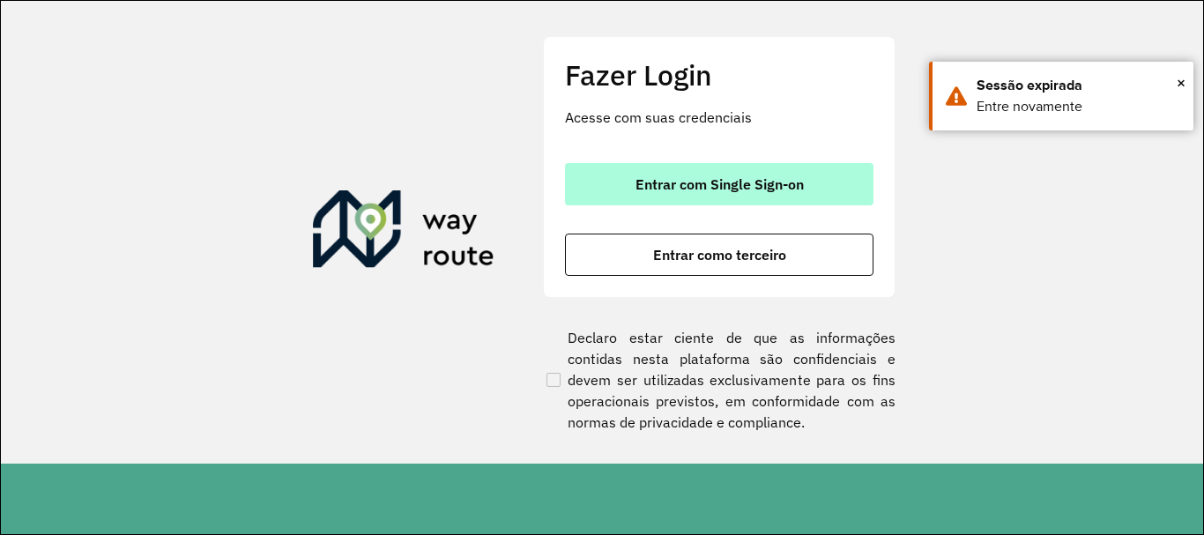
click at [761, 195] on button "Entrar com Single Sign-on" at bounding box center [719, 184] width 309 height 42
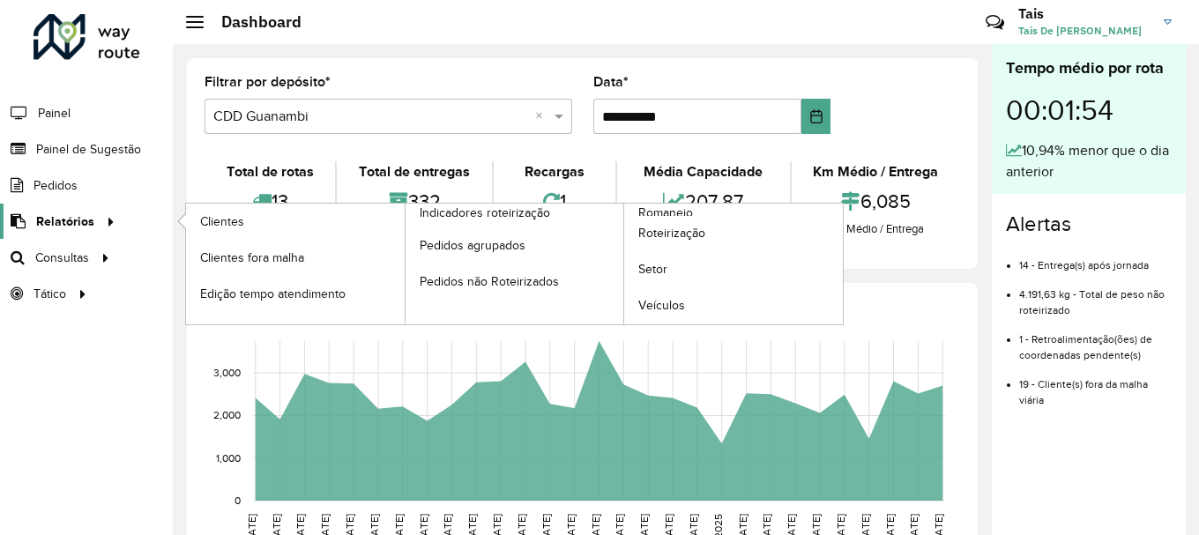
click at [86, 225] on span "Relatórios" at bounding box center [65, 221] width 58 height 19
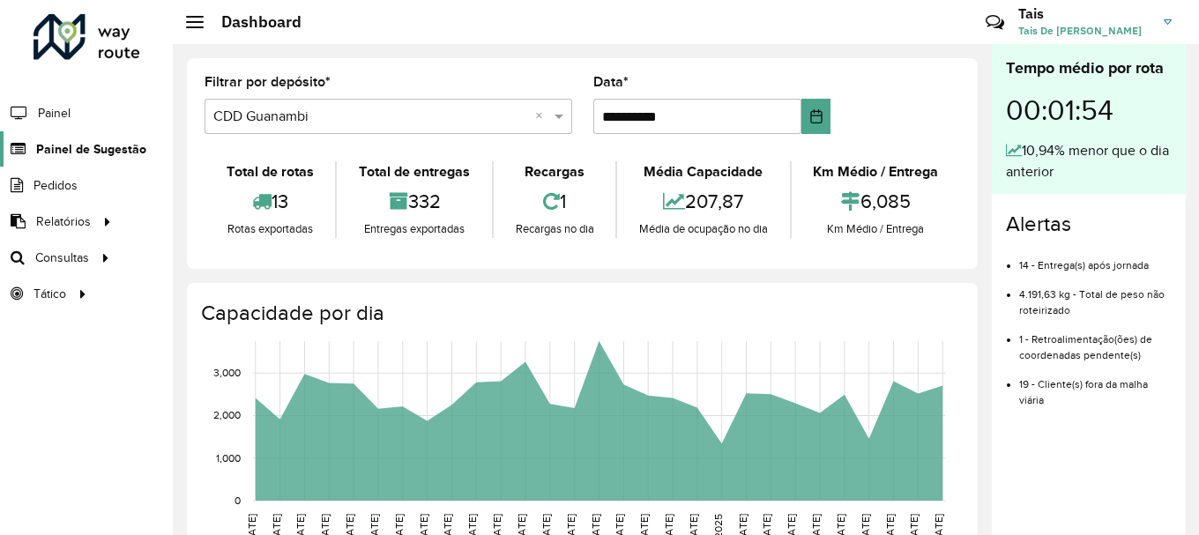
click at [115, 150] on span "Painel de Sugestão" at bounding box center [91, 149] width 110 height 19
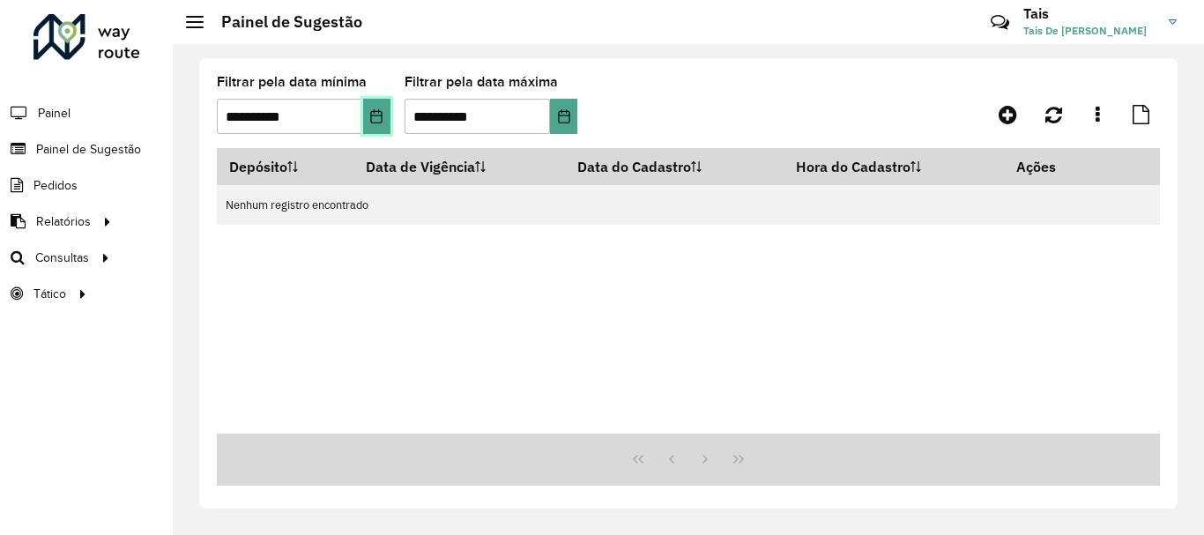
click at [380, 112] on icon "Choose Date" at bounding box center [375, 116] width 11 height 14
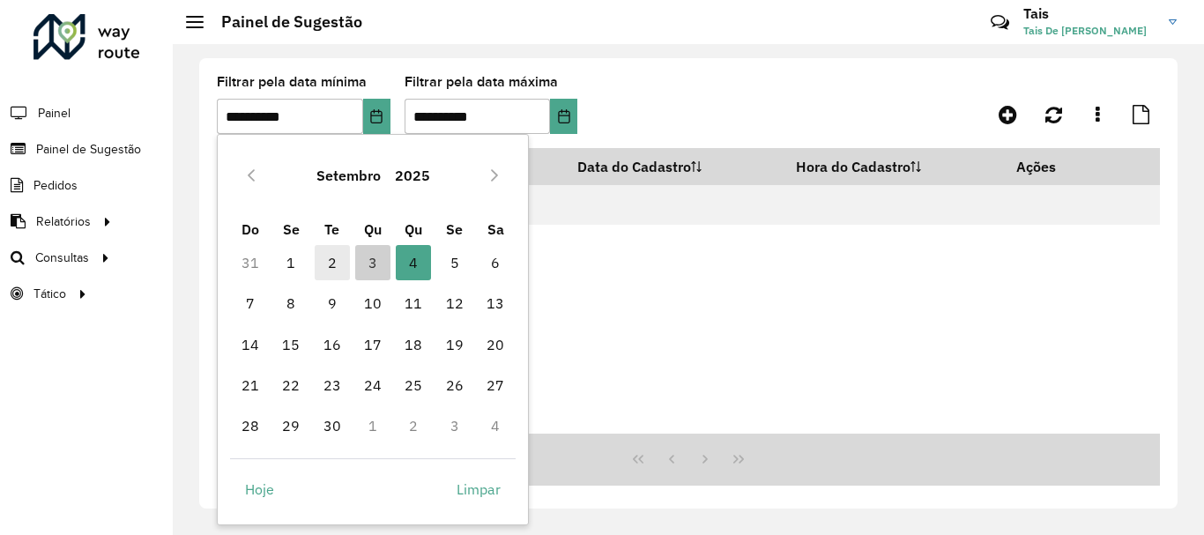
click at [331, 264] on span "2" at bounding box center [332, 262] width 35 height 35
type input "**********"
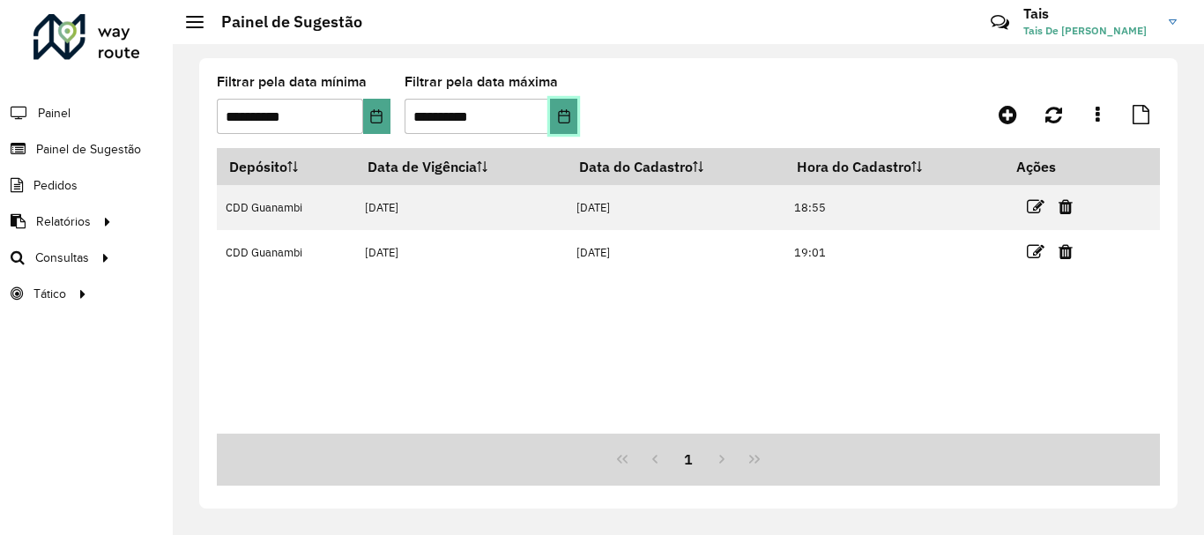
click at [557, 109] on icon "Choose Date" at bounding box center [564, 116] width 14 height 14
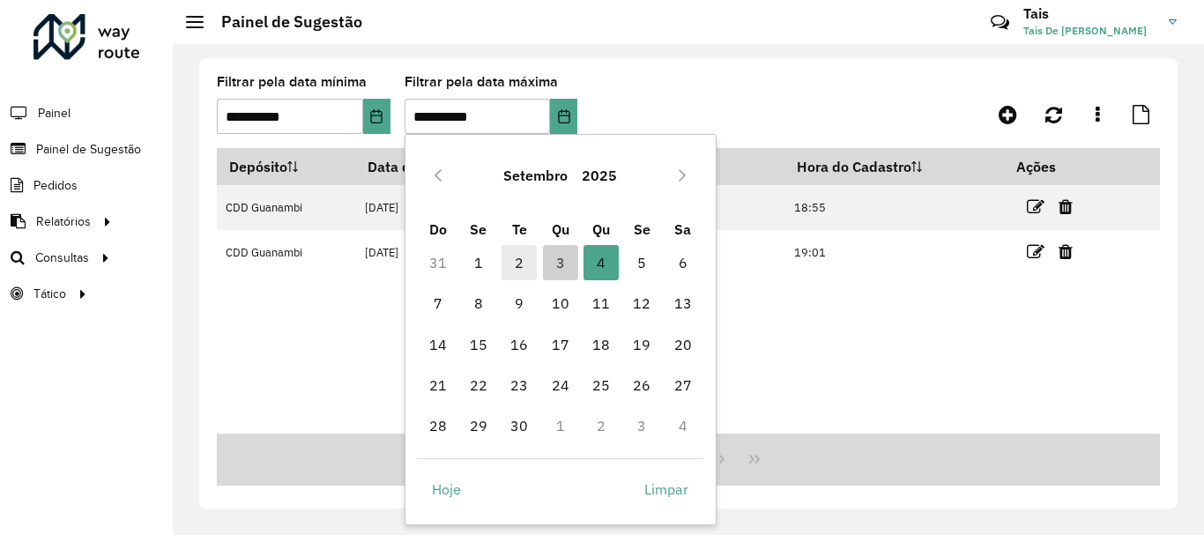
click at [517, 270] on span "2" at bounding box center [519, 262] width 35 height 35
type input "**********"
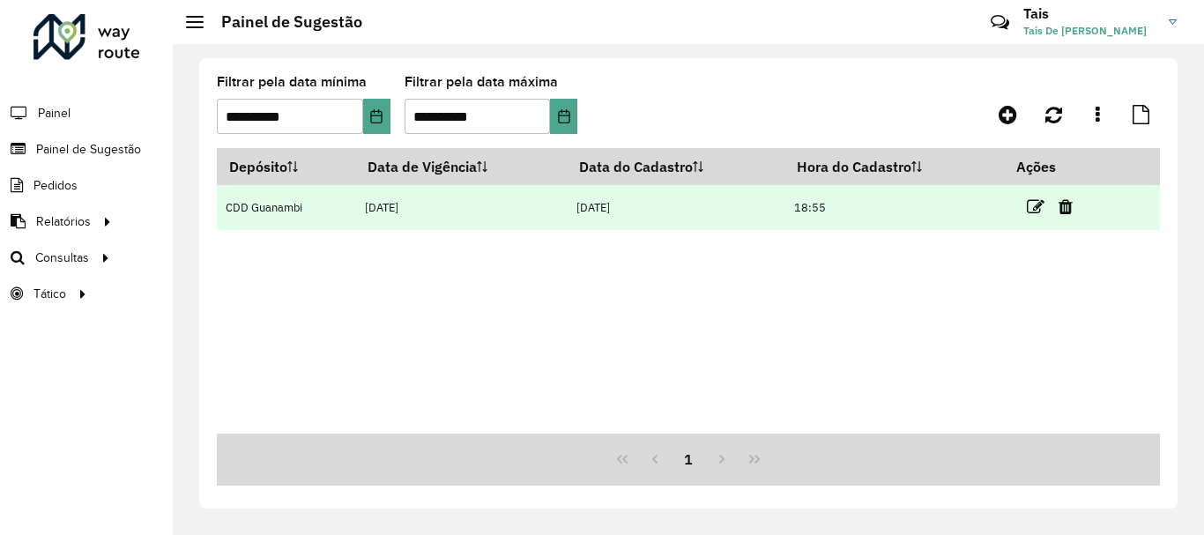
click at [842, 215] on td "18:55" at bounding box center [894, 207] width 219 height 45
click at [418, 221] on td "02/09/2025" at bounding box center [462, 207] width 212 height 45
click at [423, 205] on td "02/09/2025" at bounding box center [462, 207] width 212 height 45
click at [245, 201] on td "CDD Guanambi" at bounding box center [286, 207] width 139 height 45
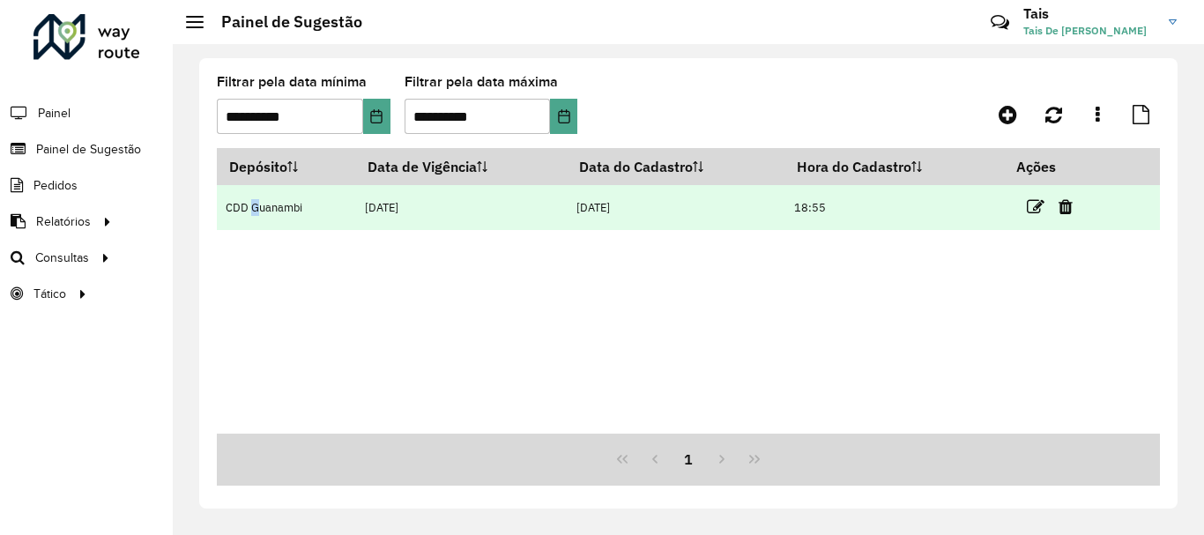
click at [245, 201] on td "CDD Guanambi" at bounding box center [286, 207] width 139 height 45
click at [304, 213] on td "CDD Guanambi" at bounding box center [286, 207] width 139 height 45
click at [1102, 208] on td at bounding box center [1058, 207] width 106 height 44
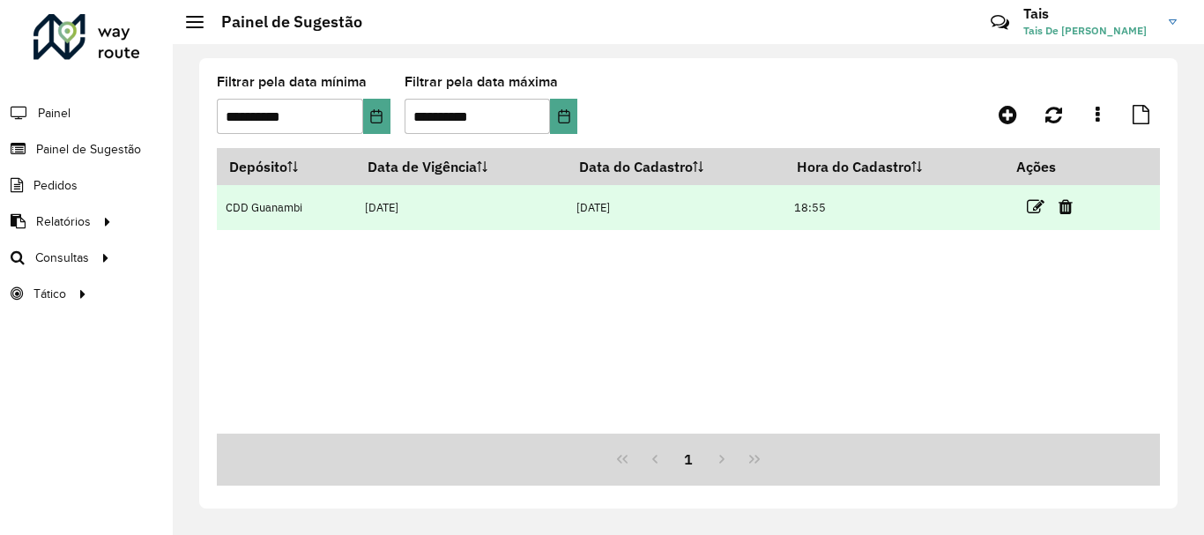
click at [783, 212] on td "01/09/2025" at bounding box center [677, 207] width 218 height 45
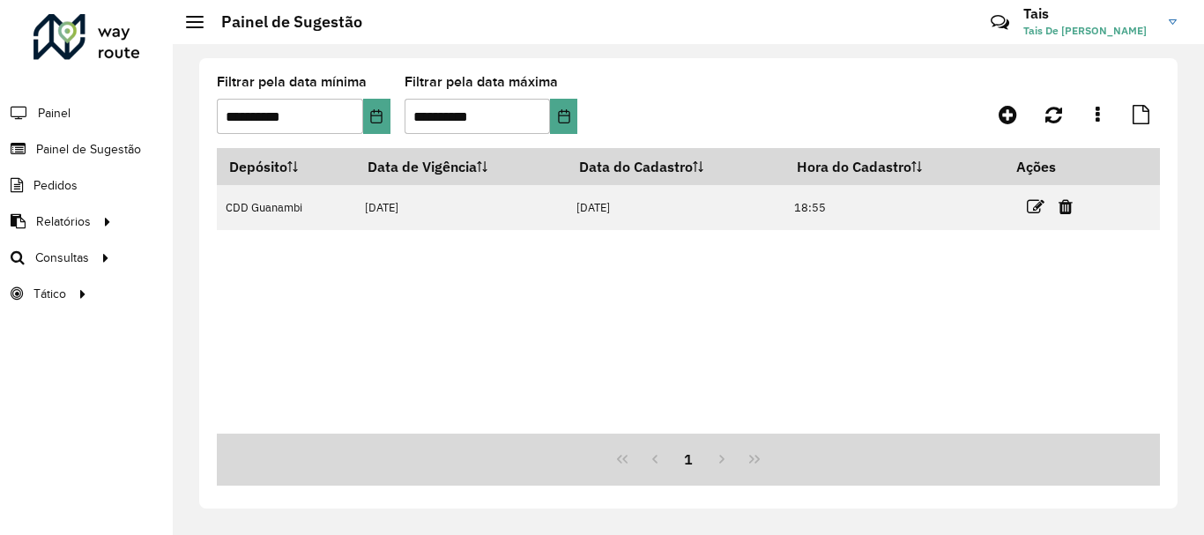
click at [425, 233] on div "Depósito Data de Vigência Data do Cadastro Hora do Cadastro Ações CDD Guanambi …" at bounding box center [688, 291] width 943 height 286
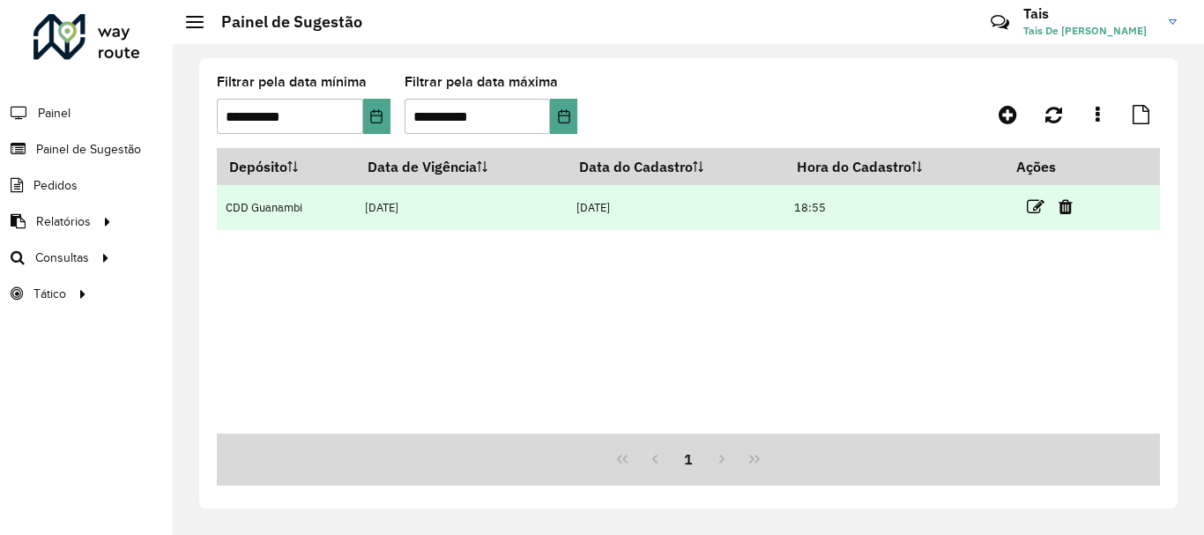
click at [407, 208] on td "02/09/2025" at bounding box center [462, 207] width 212 height 45
click at [276, 212] on td "CDD Guanambi" at bounding box center [286, 207] width 139 height 45
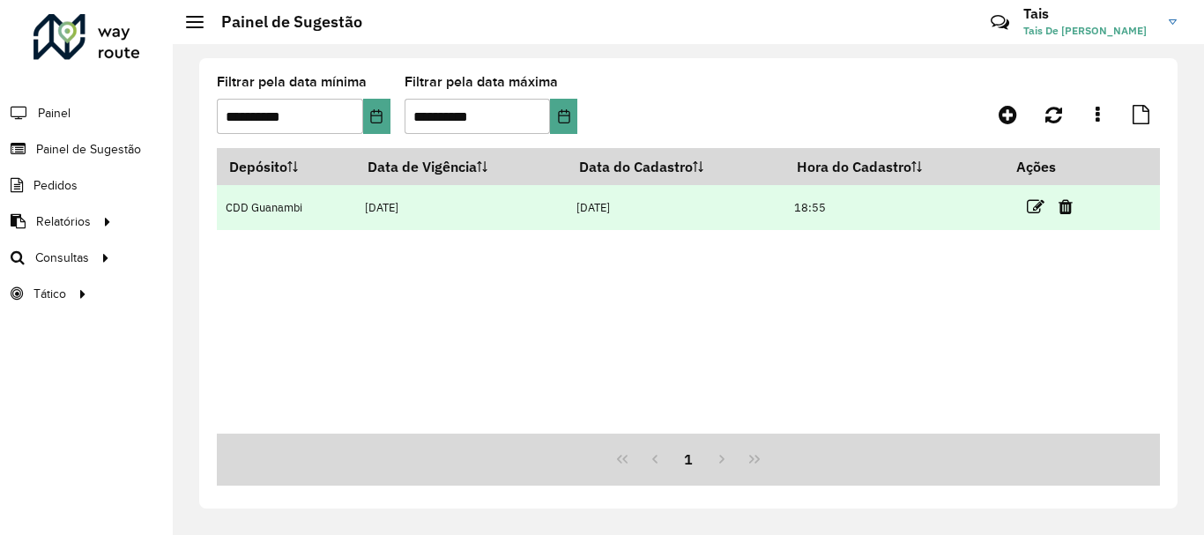
click at [276, 212] on td "CDD Guanambi" at bounding box center [286, 207] width 139 height 45
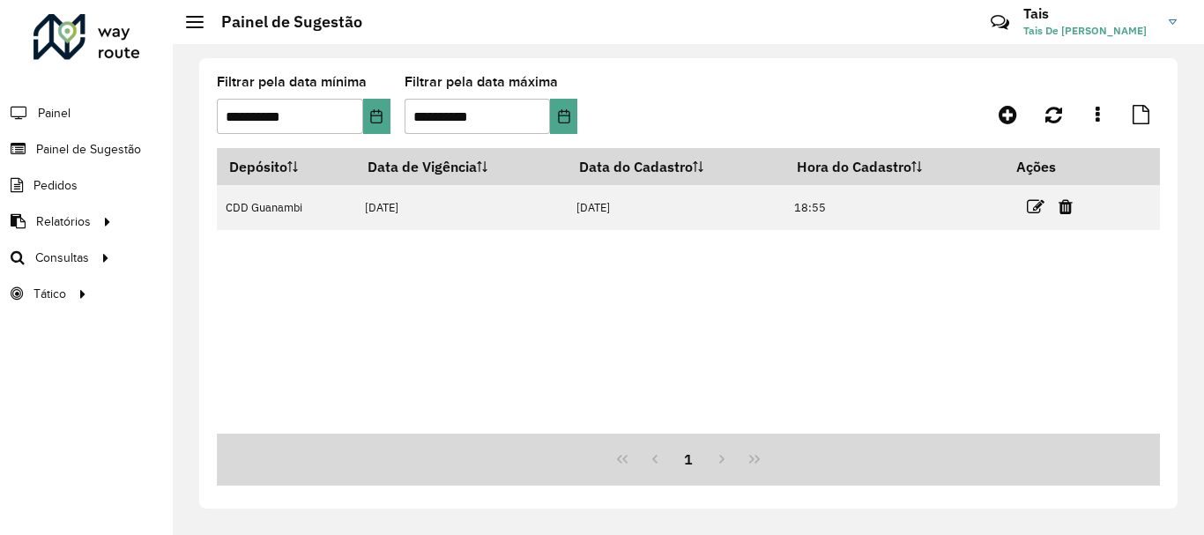
click at [96, 105] on li "Painel" at bounding box center [86, 112] width 173 height 37
click at [50, 115] on span "Painel" at bounding box center [56, 113] width 36 height 19
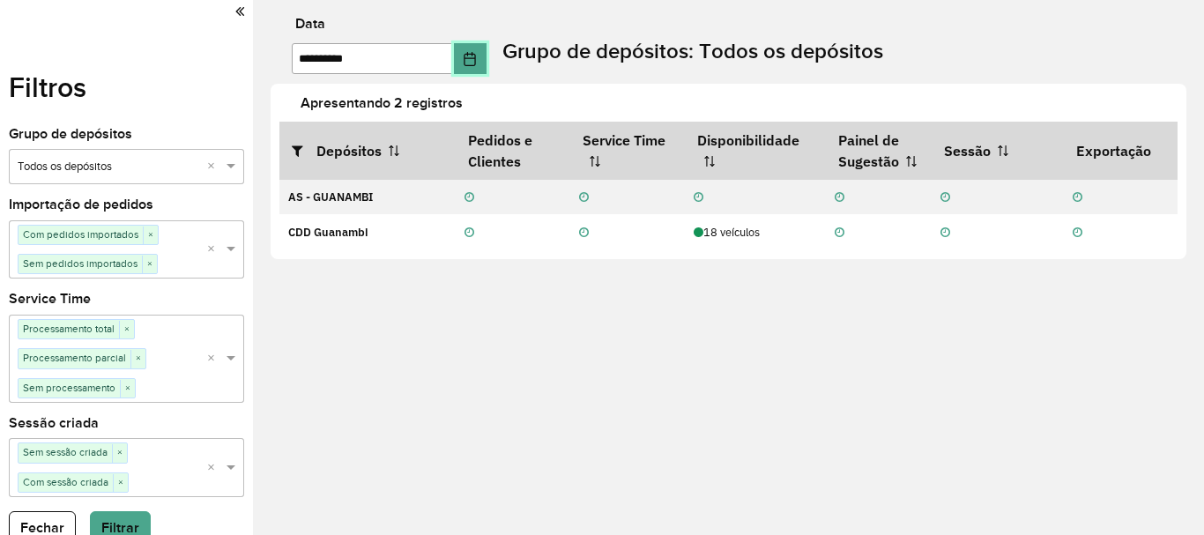
click at [476, 58] on icon "Choose Date" at bounding box center [470, 59] width 11 height 14
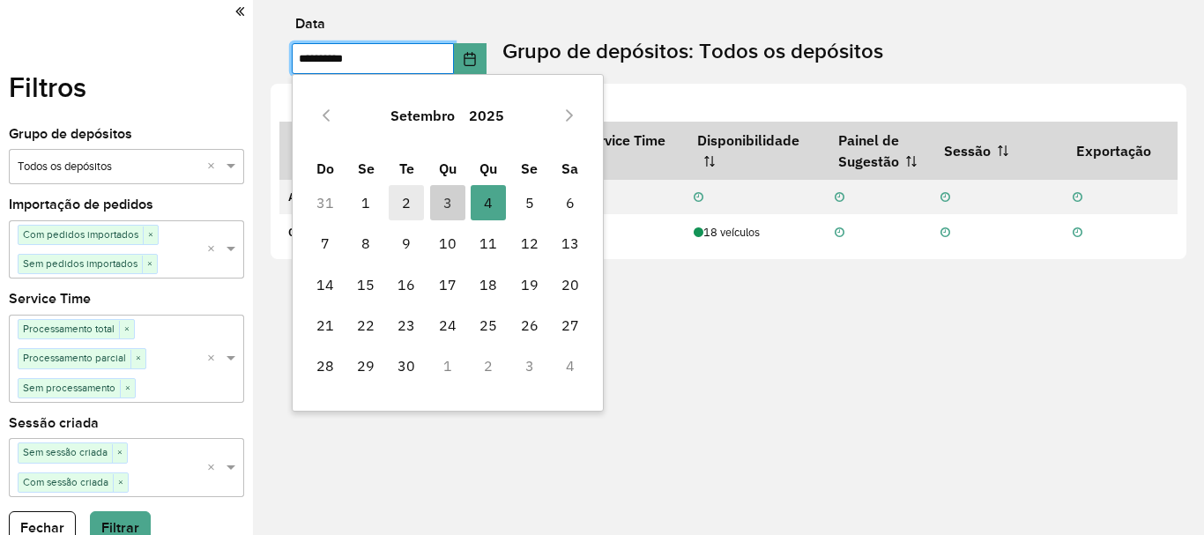
click at [394, 203] on span "2" at bounding box center [406, 202] width 35 height 35
type input "**********"
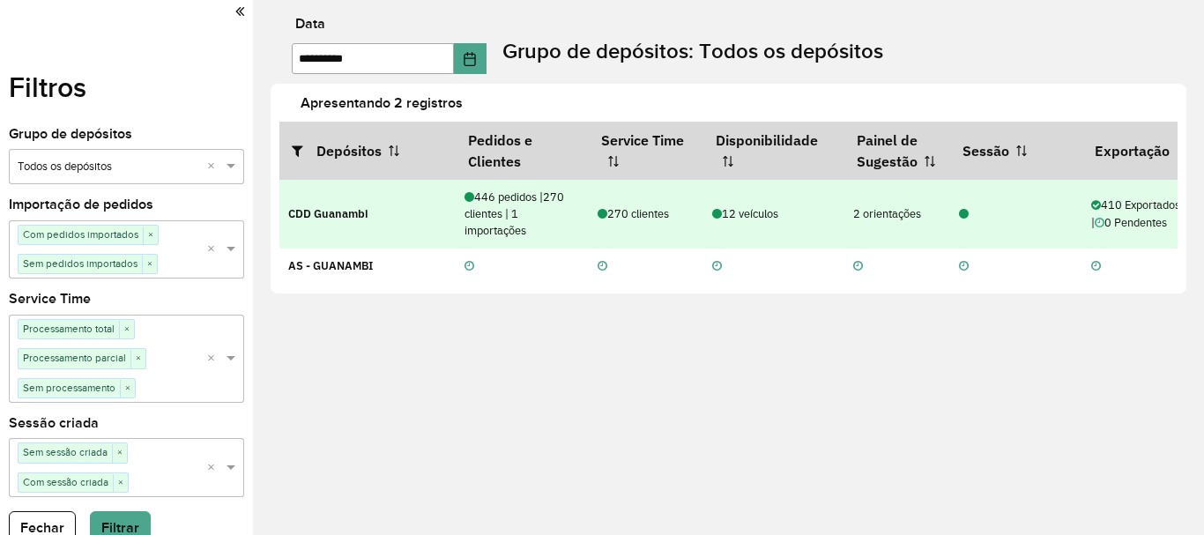
click at [389, 219] on td "CDD Guanambi" at bounding box center [367, 214] width 176 height 69
click at [589, 206] on td "270 clientes" at bounding box center [646, 214] width 115 height 69
click at [560, 208] on div "446 pedidos | 270 clientes | 1 importações" at bounding box center [522, 214] width 115 height 51
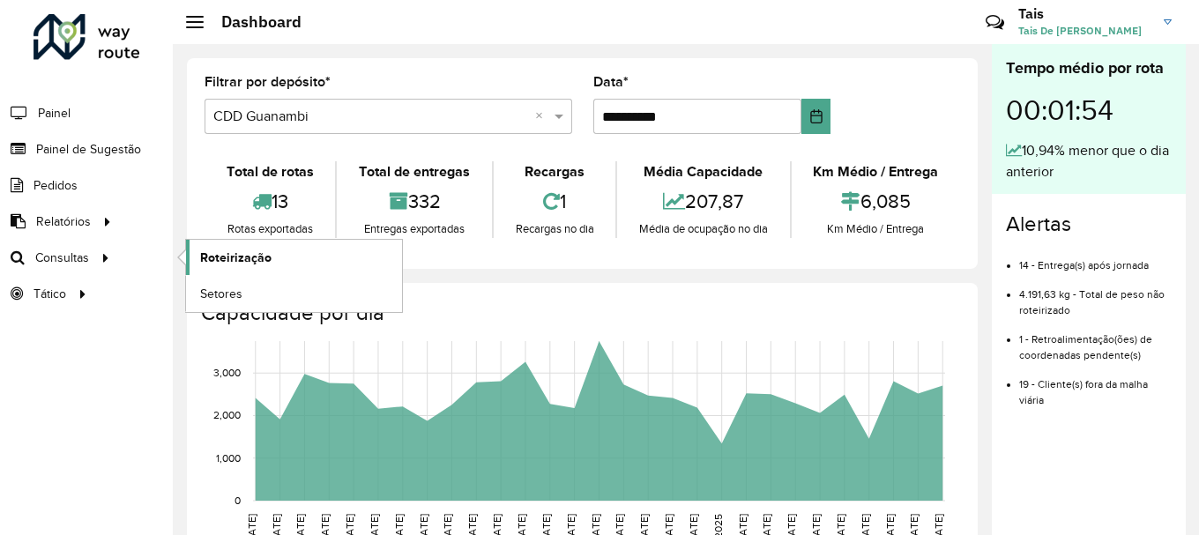
click at [258, 260] on span "Roteirização" at bounding box center [235, 258] width 71 height 19
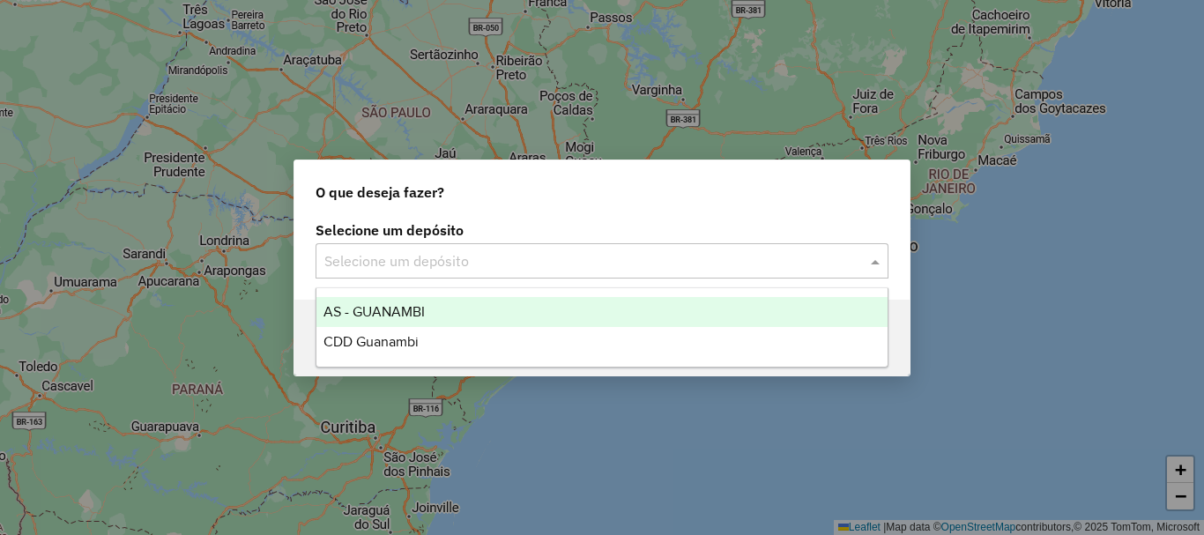
click at [654, 272] on div "Selecione um depósito" at bounding box center [602, 260] width 573 height 35
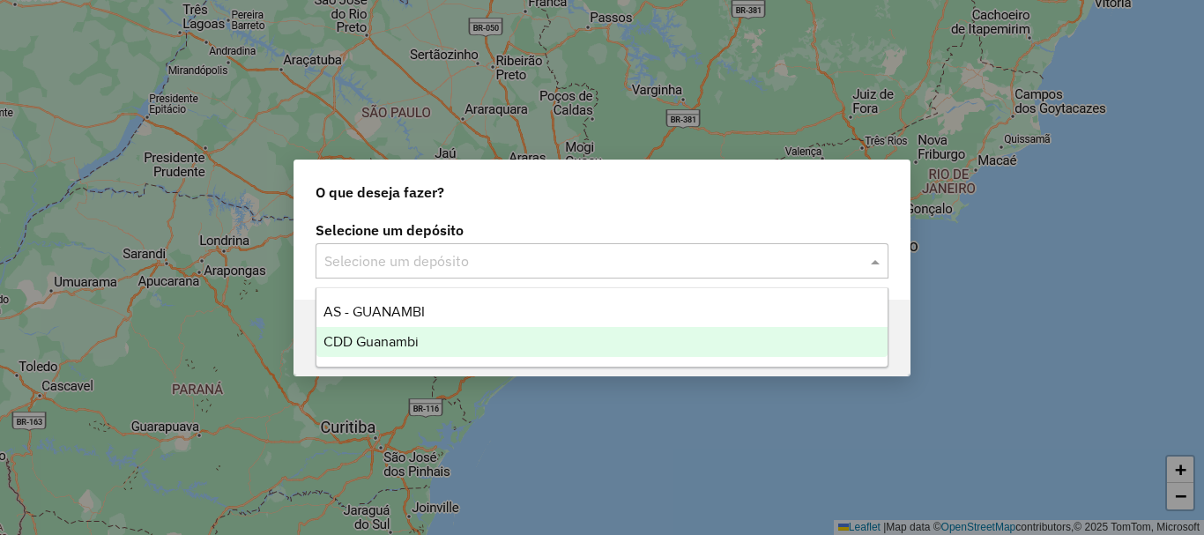
click at [368, 342] on span "CDD Guanambi" at bounding box center [370, 341] width 95 height 15
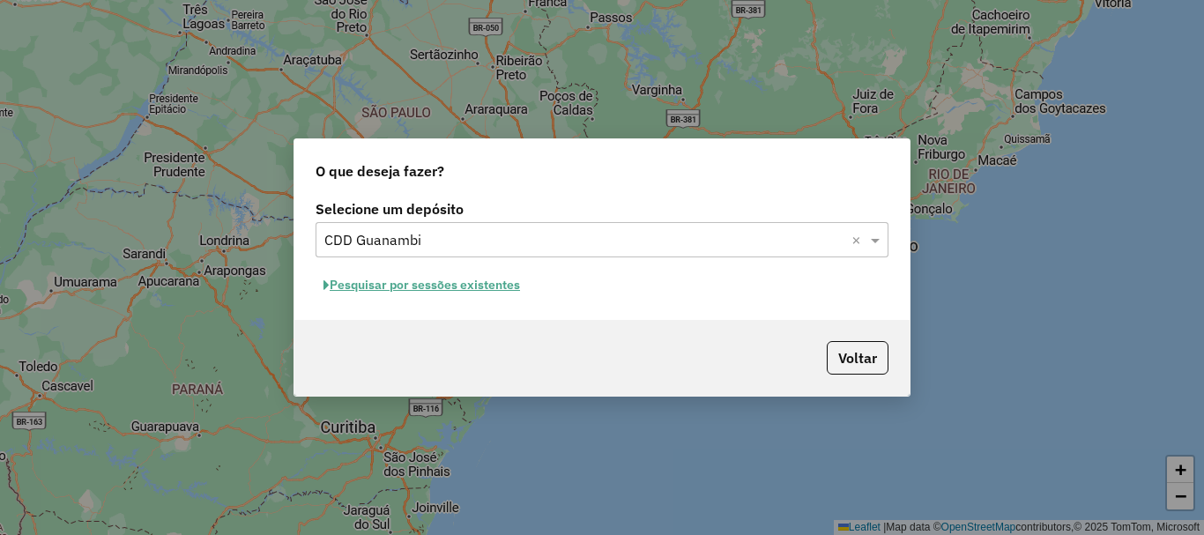
click at [440, 285] on button "Pesquisar por sessões existentes" at bounding box center [422, 284] width 212 height 27
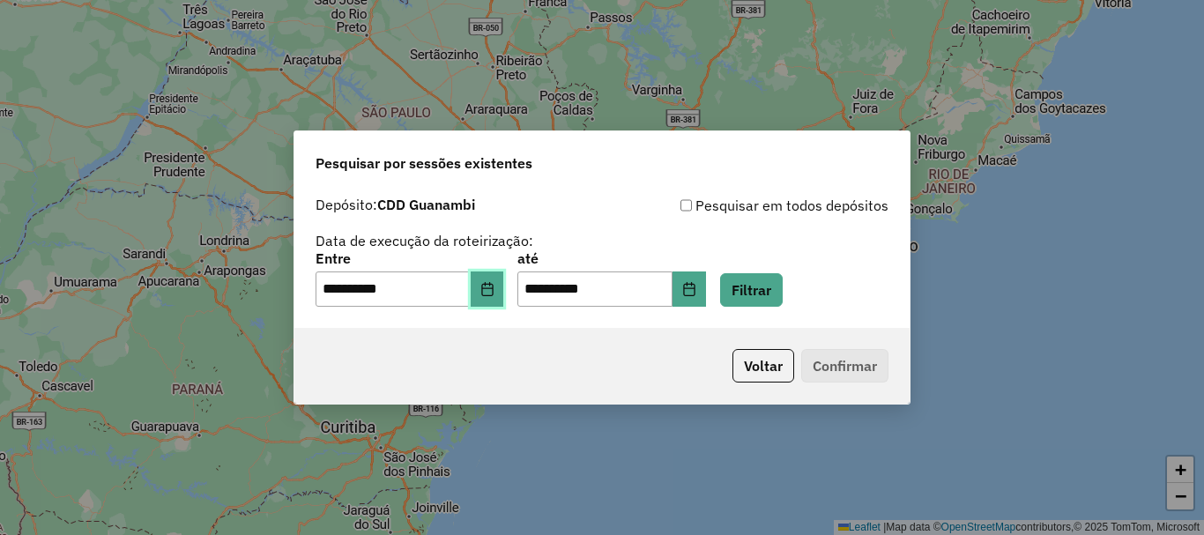
click at [492, 288] on button "Choose Date" at bounding box center [487, 288] width 33 height 35
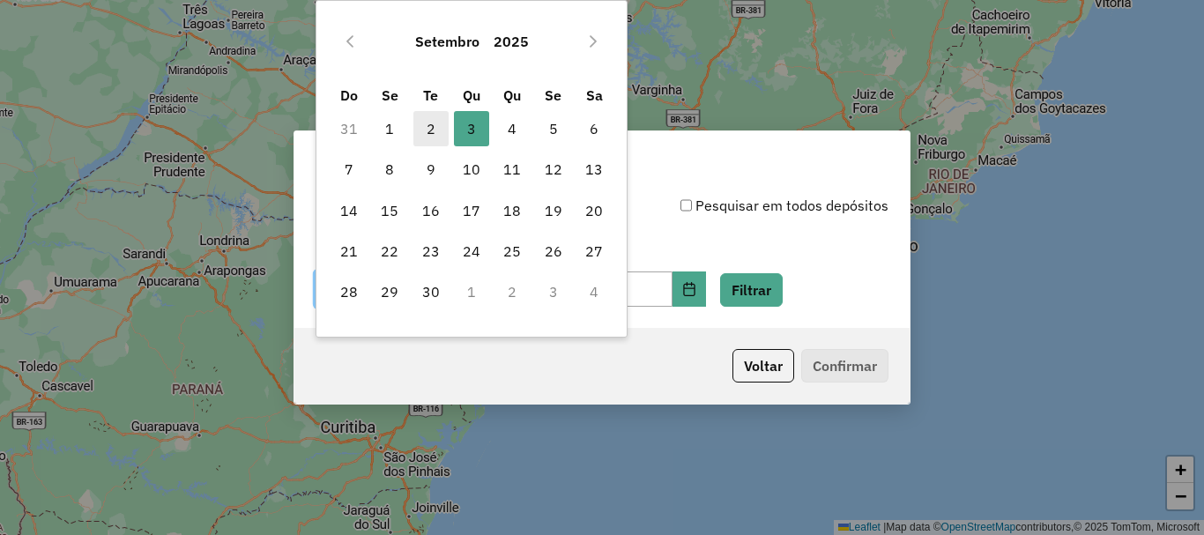
click at [428, 134] on span "2" at bounding box center [430, 128] width 35 height 35
type input "**********"
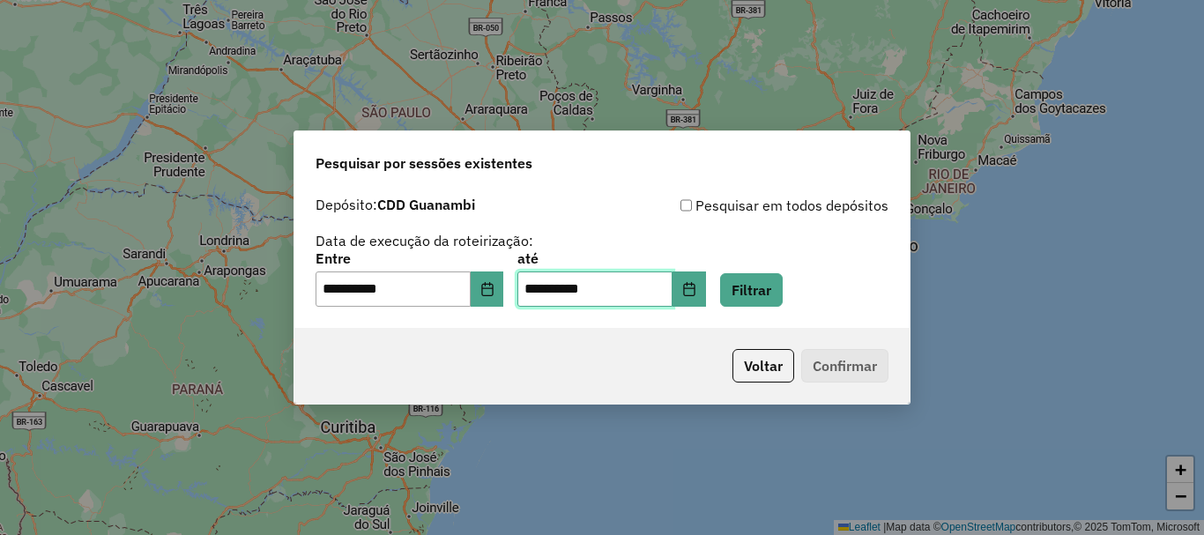
click at [644, 288] on input "**********" at bounding box center [594, 288] width 155 height 35
click at [695, 292] on icon "Choose Date" at bounding box center [688, 289] width 11 height 14
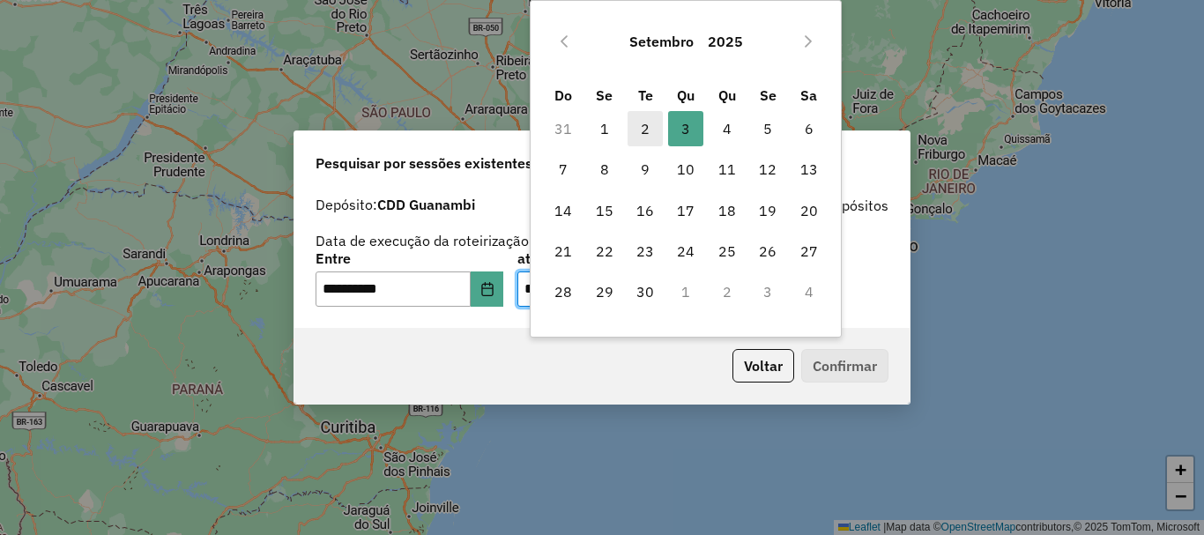
click at [628, 128] on span "2" at bounding box center [645, 128] width 35 height 35
type input "**********"
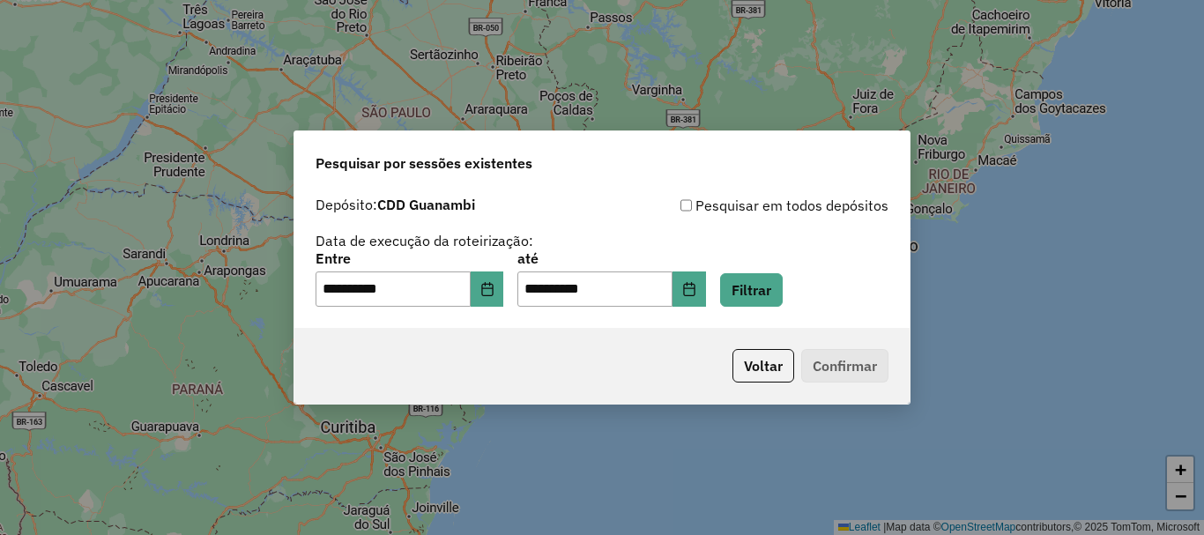
click at [837, 362] on p-footer "Voltar Confirmar" at bounding box center [806, 365] width 163 height 33
click at [783, 296] on button "Filtrar" at bounding box center [751, 289] width 63 height 33
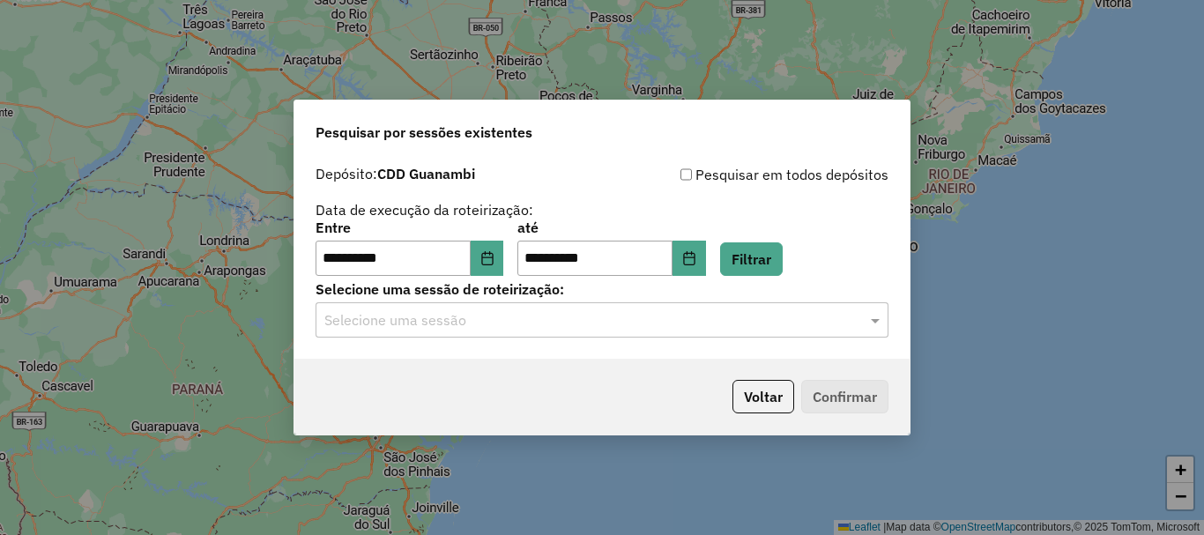
click at [572, 317] on input "text" at bounding box center [584, 320] width 520 height 21
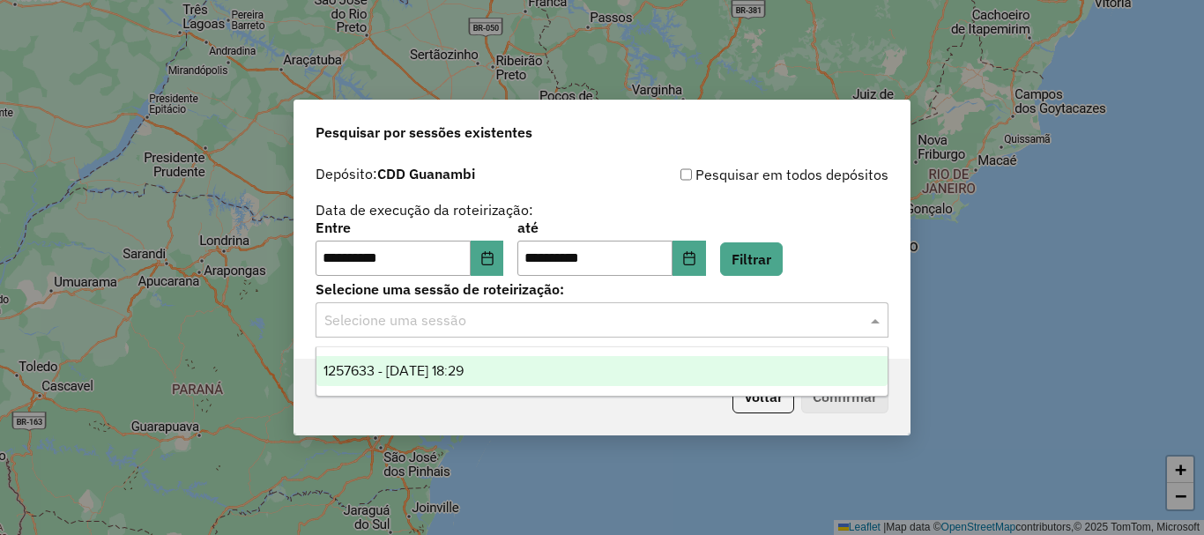
click at [366, 379] on div "1257633 - 02/09/2025 18:29" at bounding box center [601, 371] width 571 height 30
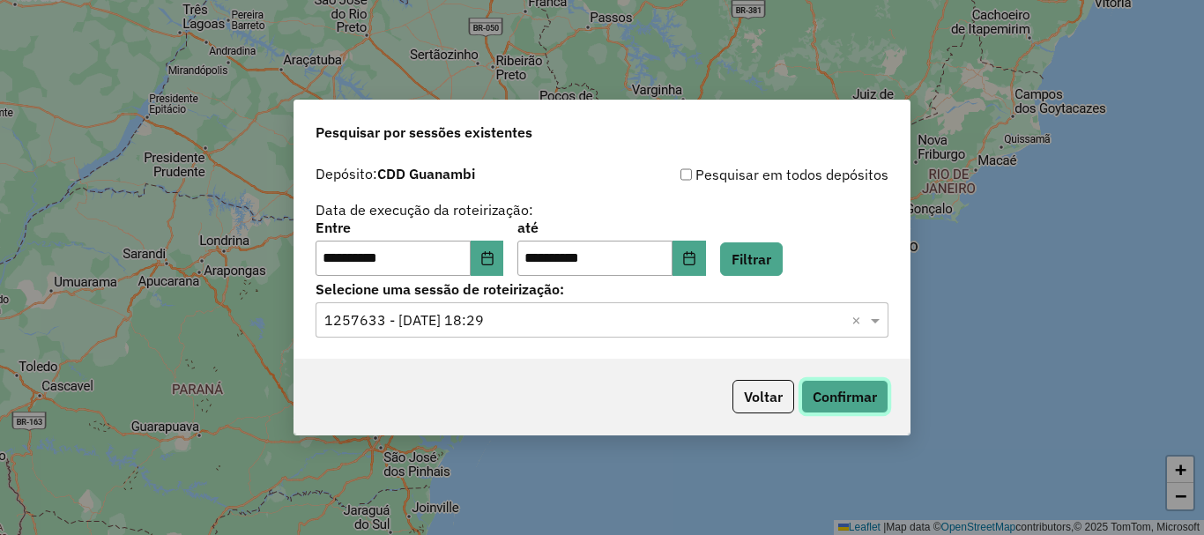
click at [840, 398] on button "Confirmar" at bounding box center [844, 396] width 87 height 33
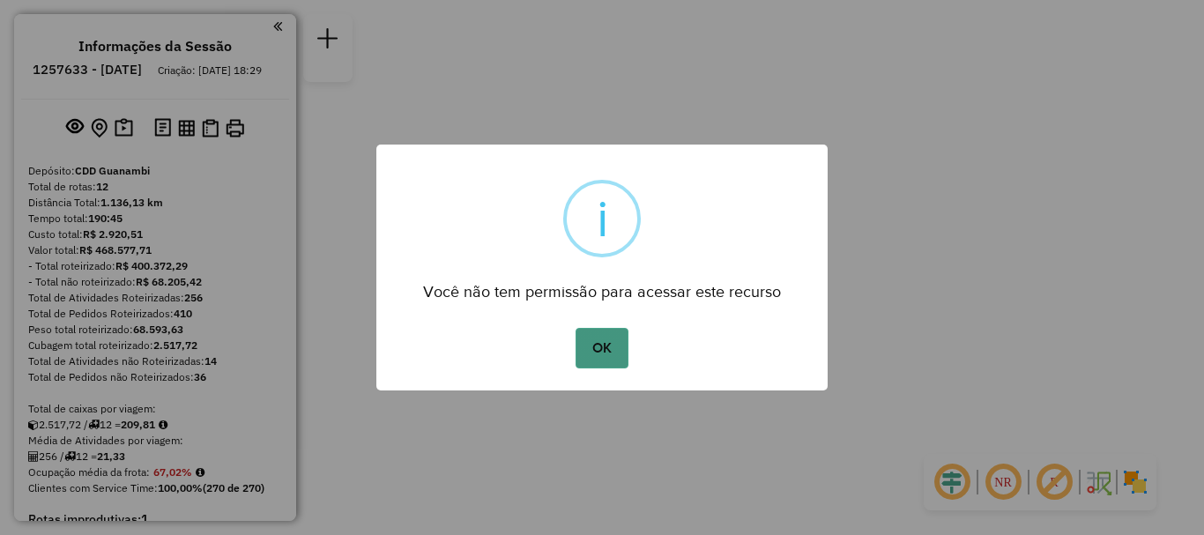
click at [615, 339] on button "OK" at bounding box center [602, 348] width 52 height 41
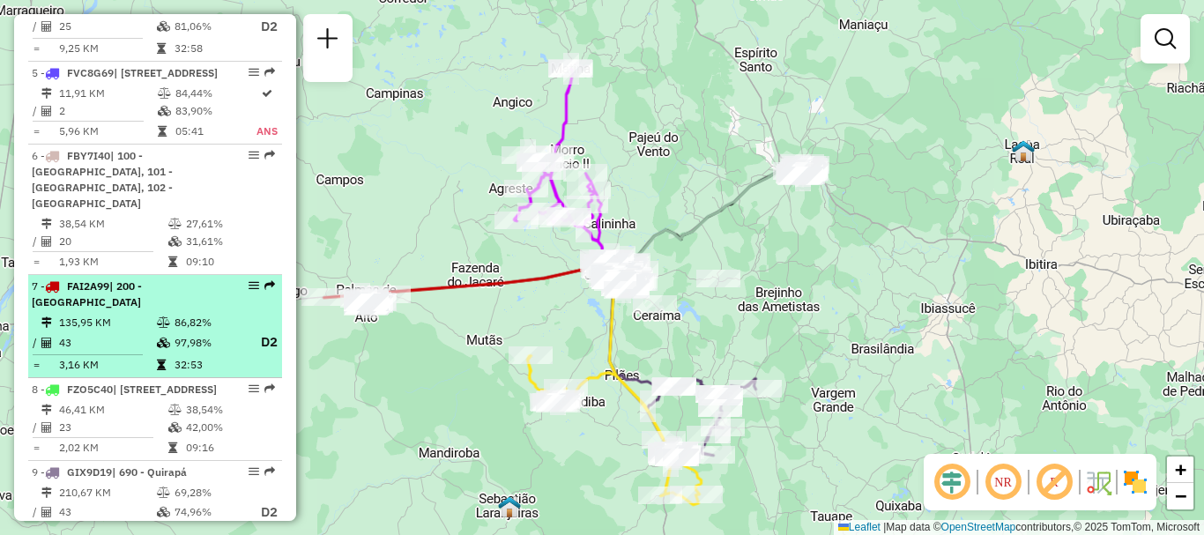
scroll to position [1322, 0]
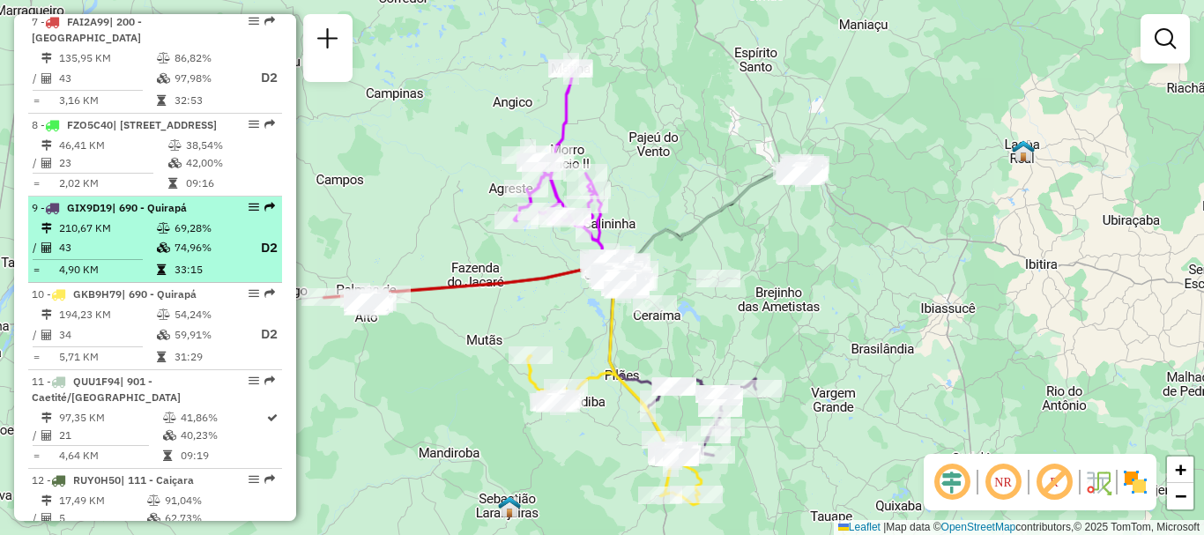
click at [119, 247] on td "43" at bounding box center [107, 248] width 98 height 22
select select "**********"
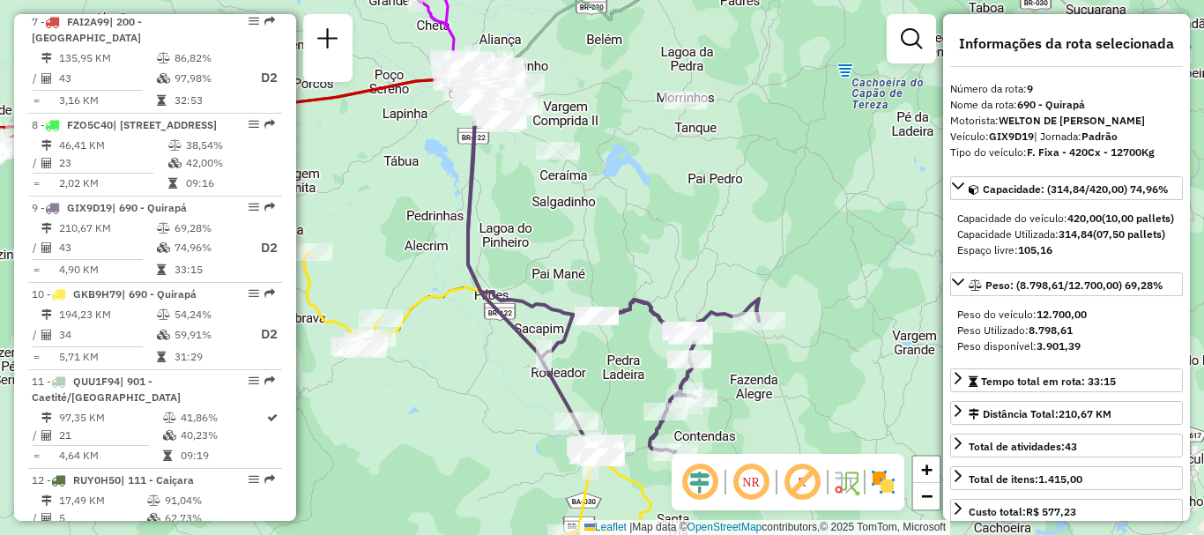
scroll to position [88, 0]
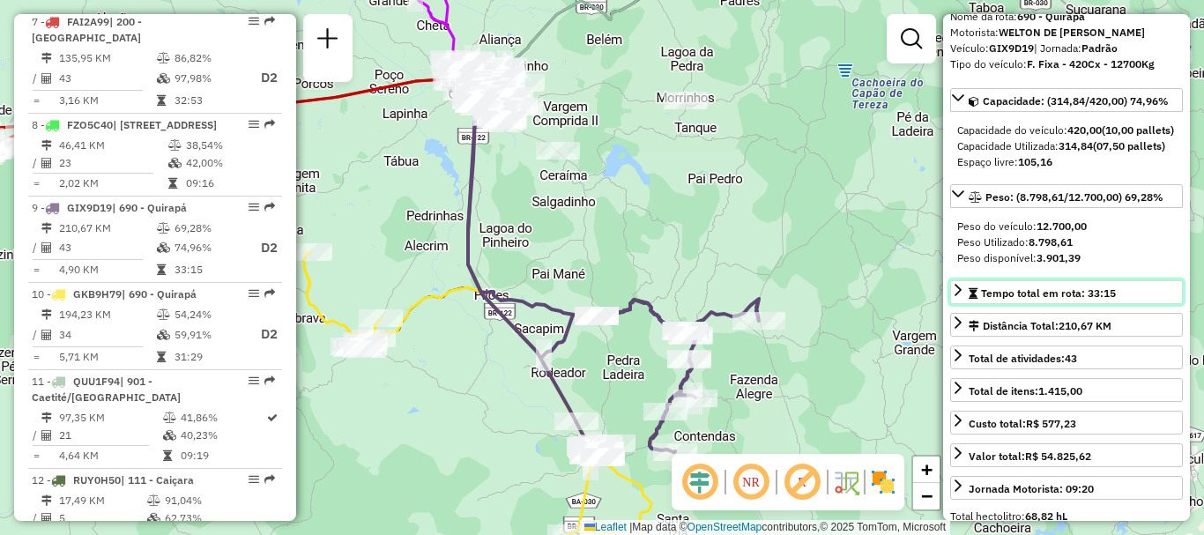
click at [959, 297] on icon at bounding box center [958, 290] width 14 height 14
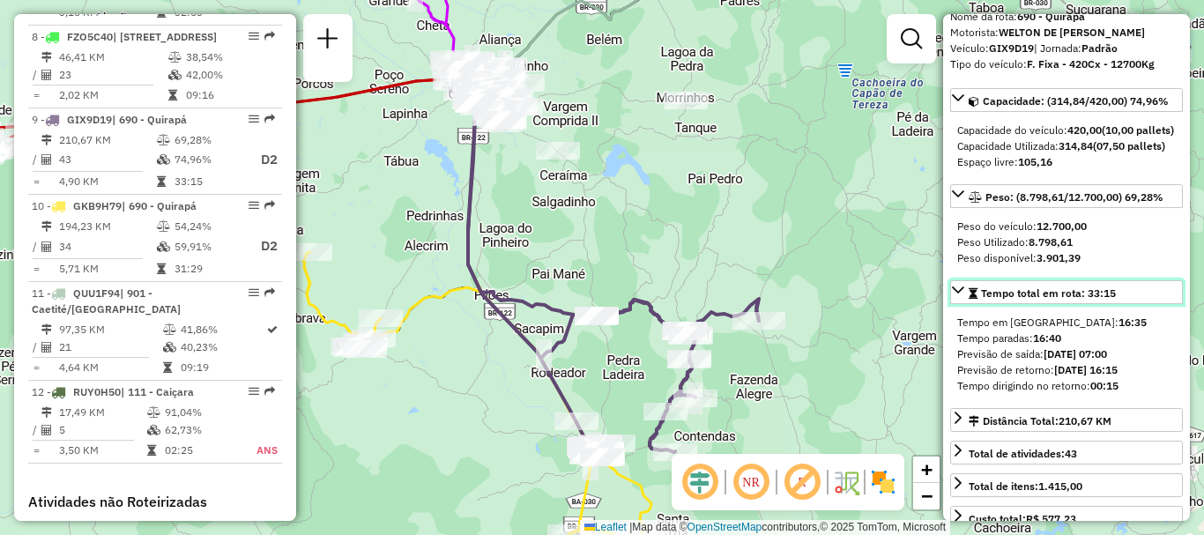
scroll to position [1058, 0]
